Goal: Task Accomplishment & Management: Use online tool/utility

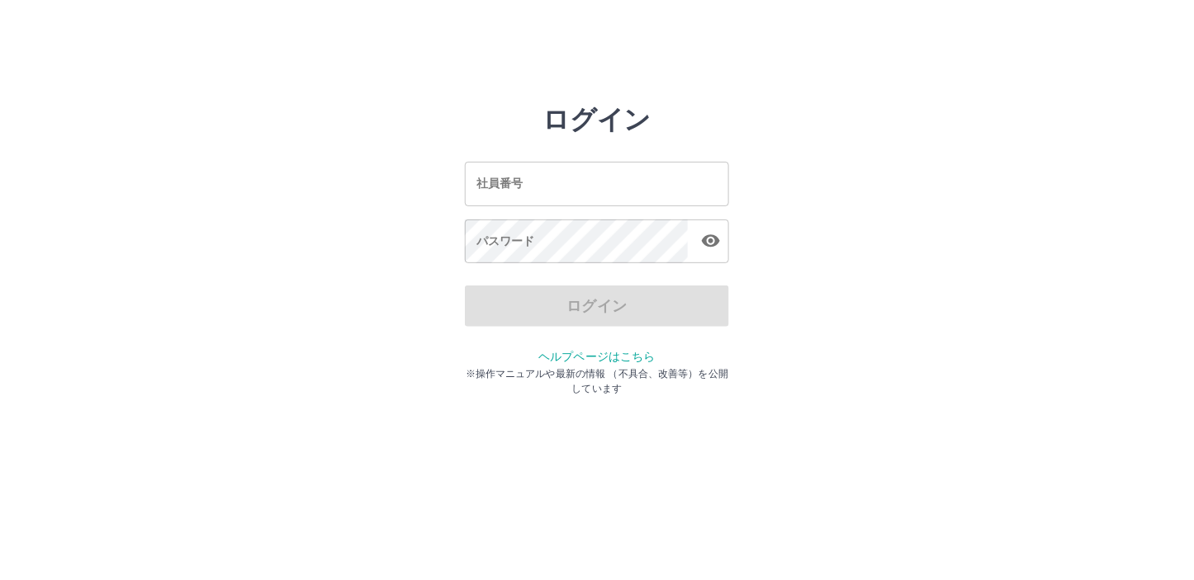
click at [477, 187] on input "社員番号" at bounding box center [597, 184] width 264 height 44
type input "*******"
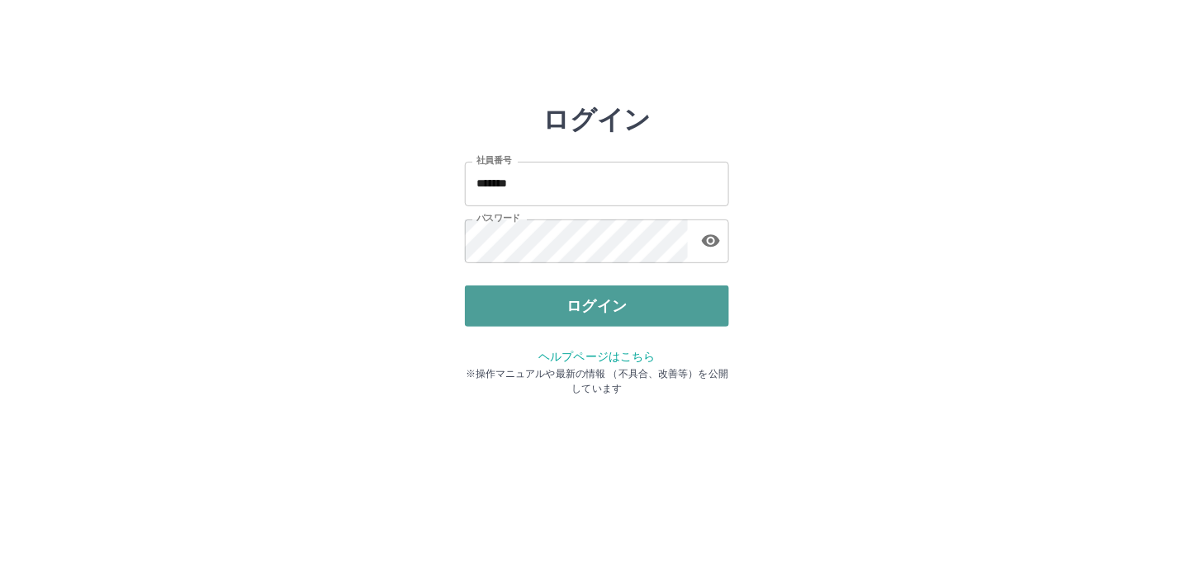
click at [600, 309] on button "ログイン" at bounding box center [597, 306] width 264 height 41
